Goal: Transaction & Acquisition: Book appointment/travel/reservation

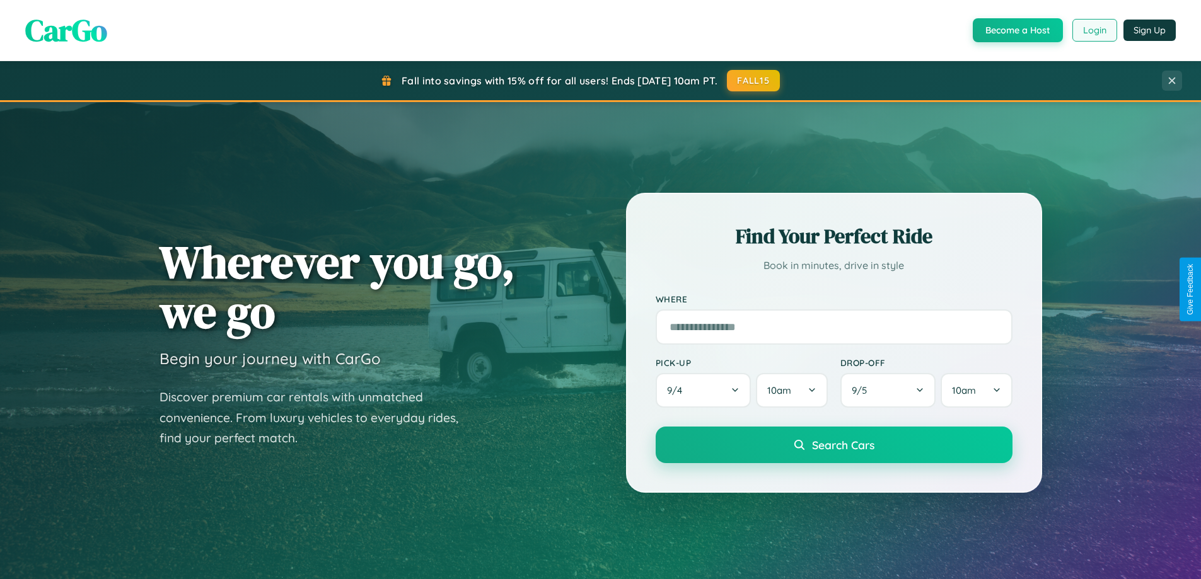
click at [1094, 30] on button "Login" at bounding box center [1094, 30] width 45 height 23
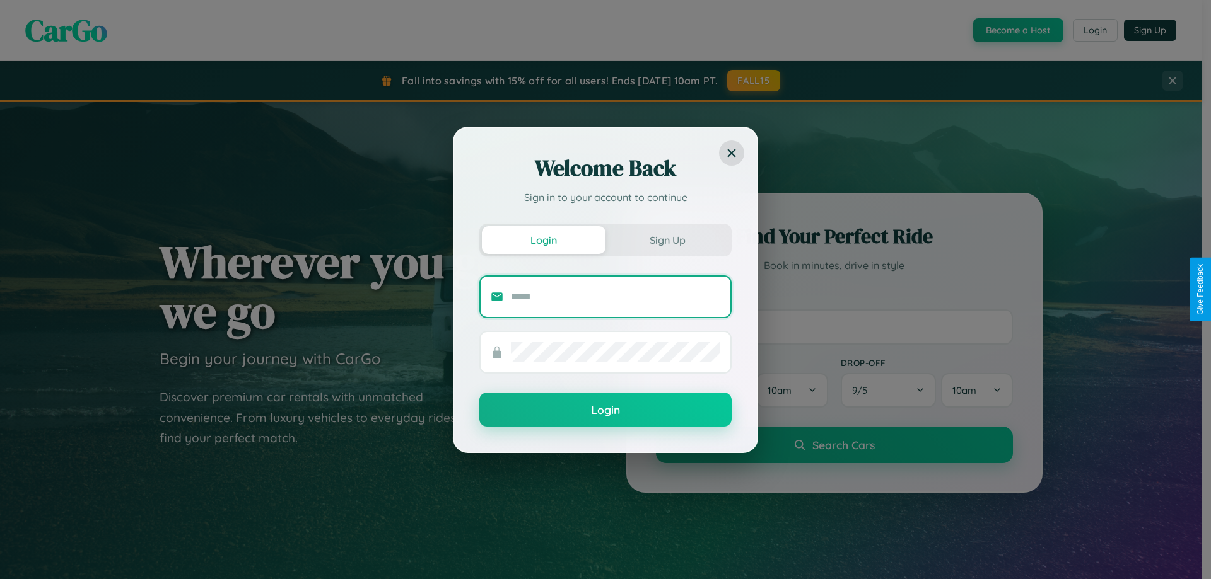
click at [615, 296] on input "text" at bounding box center [615, 297] width 209 height 20
type input "**********"
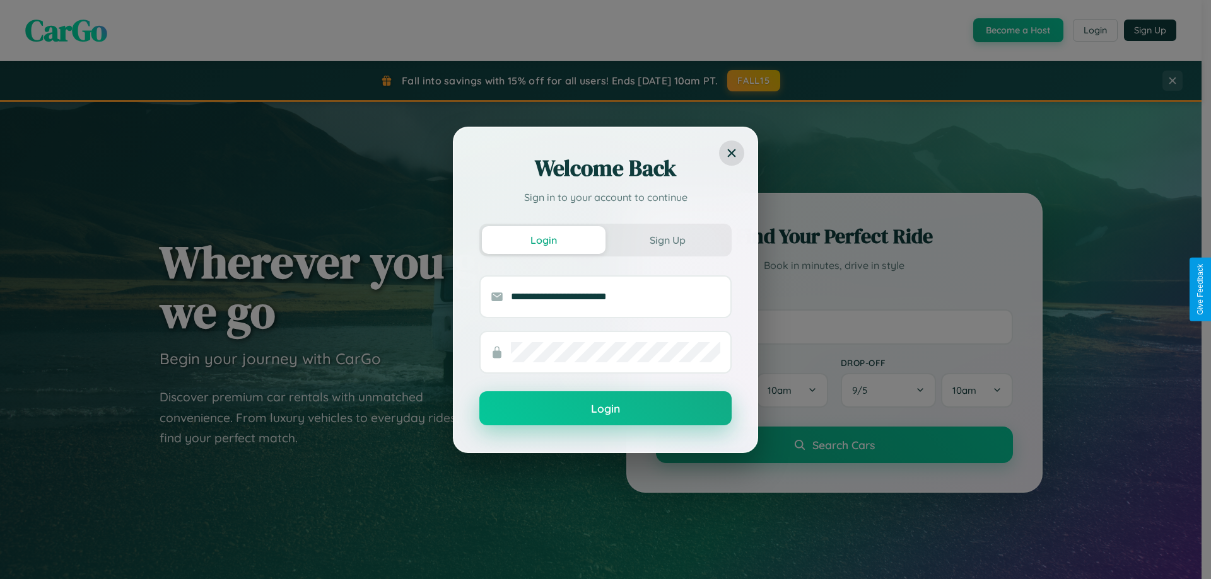
click at [605, 409] on button "Login" at bounding box center [605, 409] width 252 height 34
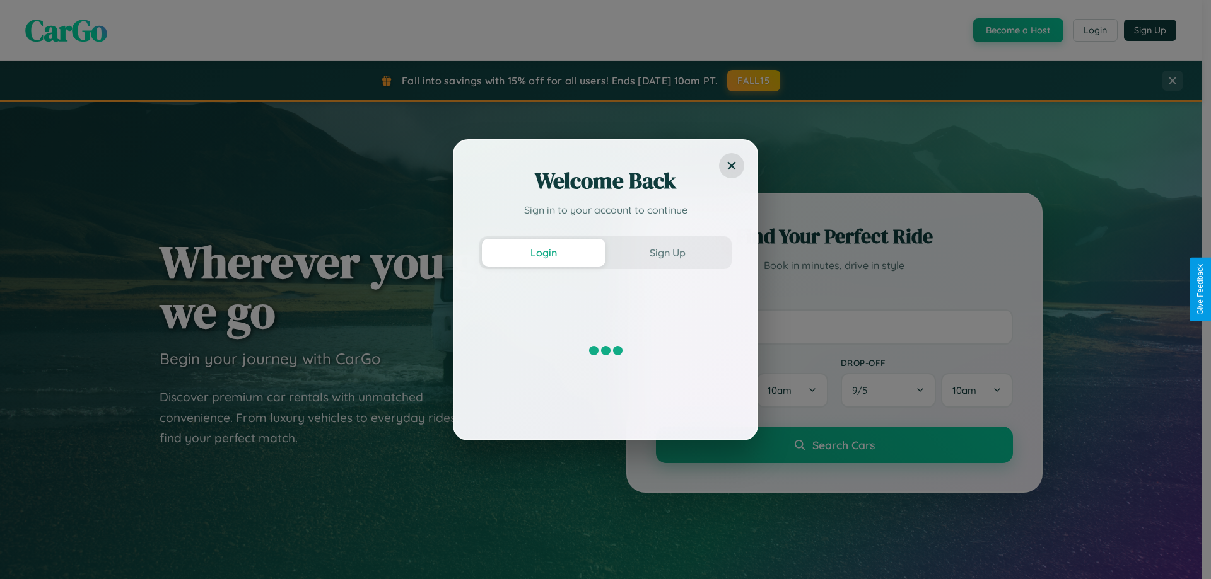
scroll to position [543, 0]
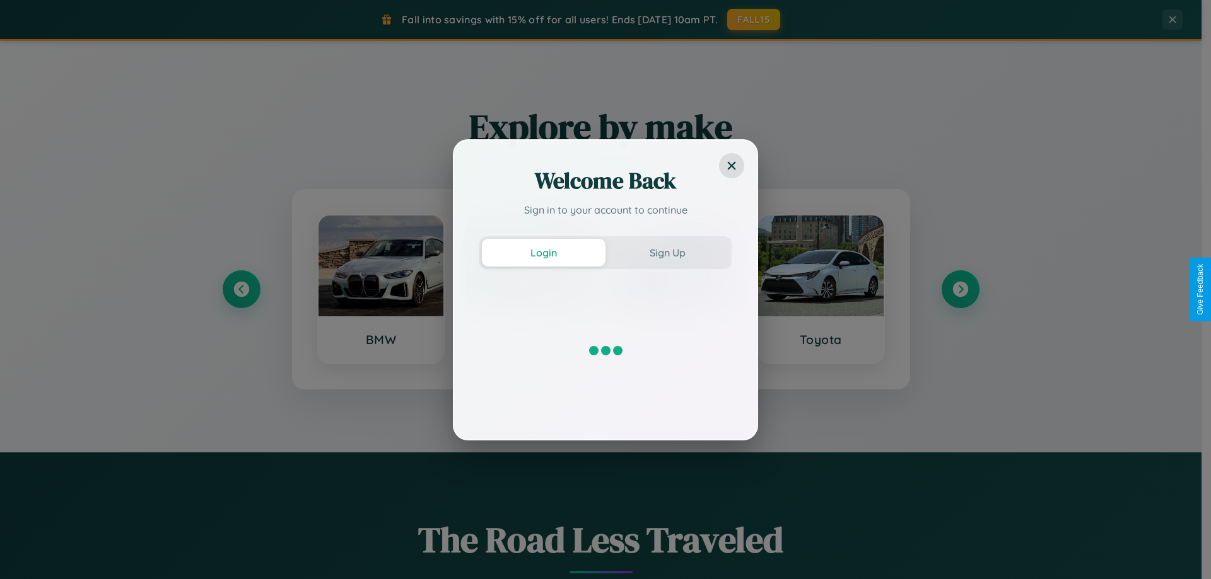
click at [960, 289] on div "Welcome Back Sign in to your account to continue Login Sign Up" at bounding box center [605, 289] width 1211 height 579
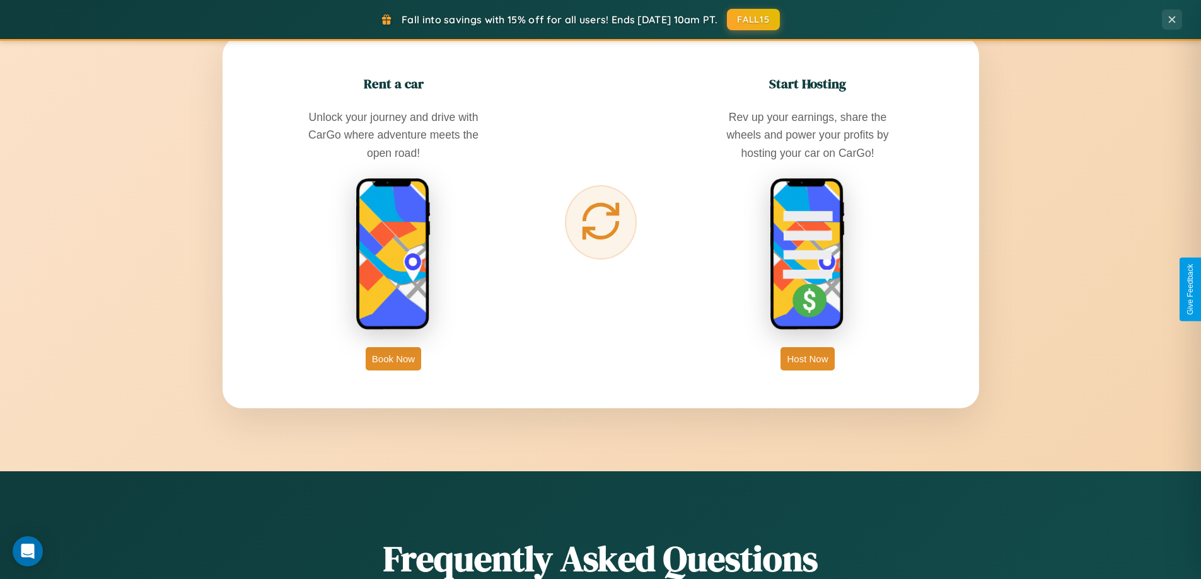
scroll to position [2026, 0]
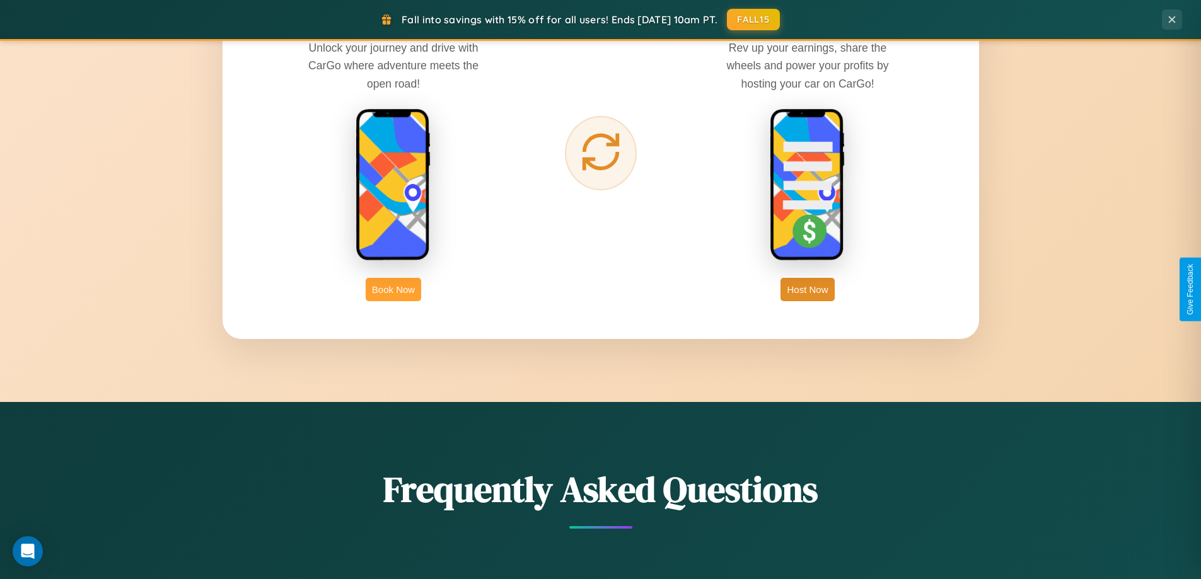
click at [393, 289] on button "Book Now" at bounding box center [393, 289] width 55 height 23
